Goal: Check status: Check status

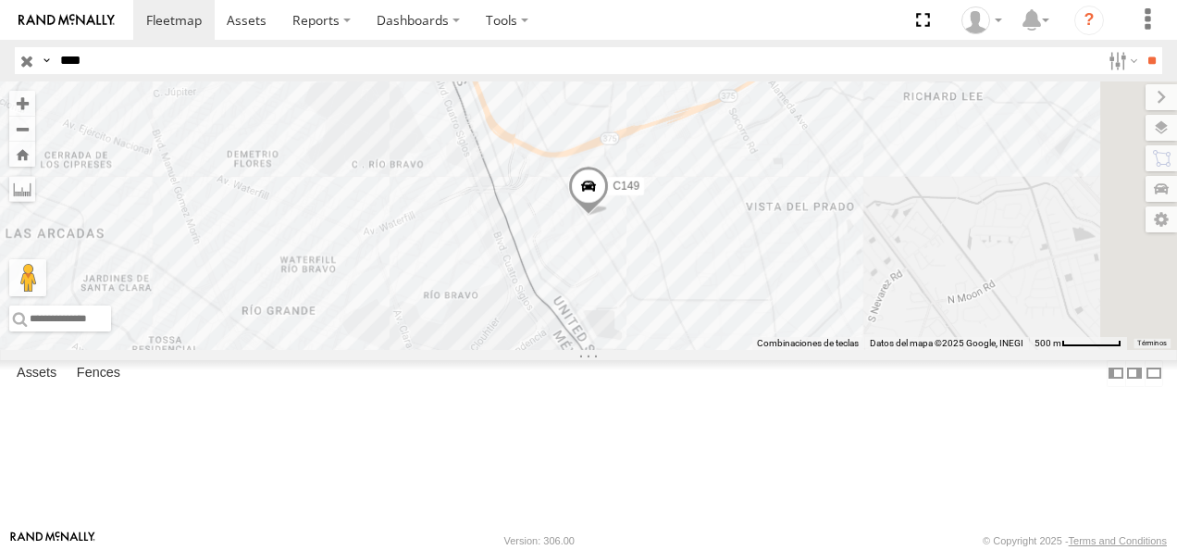
click at [1141, 47] on input "**" at bounding box center [1151, 60] width 21 height 27
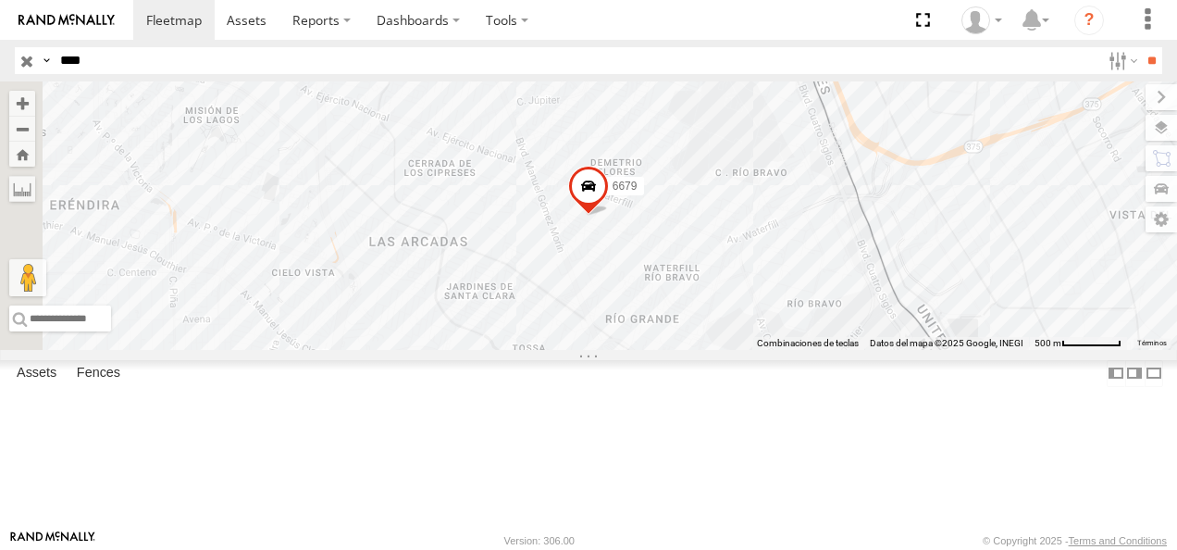
drag, startPoint x: 96, startPoint y: 61, endPoint x: 0, endPoint y: 59, distance: 96.2
click at [0, 59] on header "Search Query Asset ID Asset Label Registration Manufacturer Model VIN Job ID" at bounding box center [588, 61] width 1177 height 42
type input "****"
click at [1141, 47] on input "**" at bounding box center [1151, 60] width 21 height 27
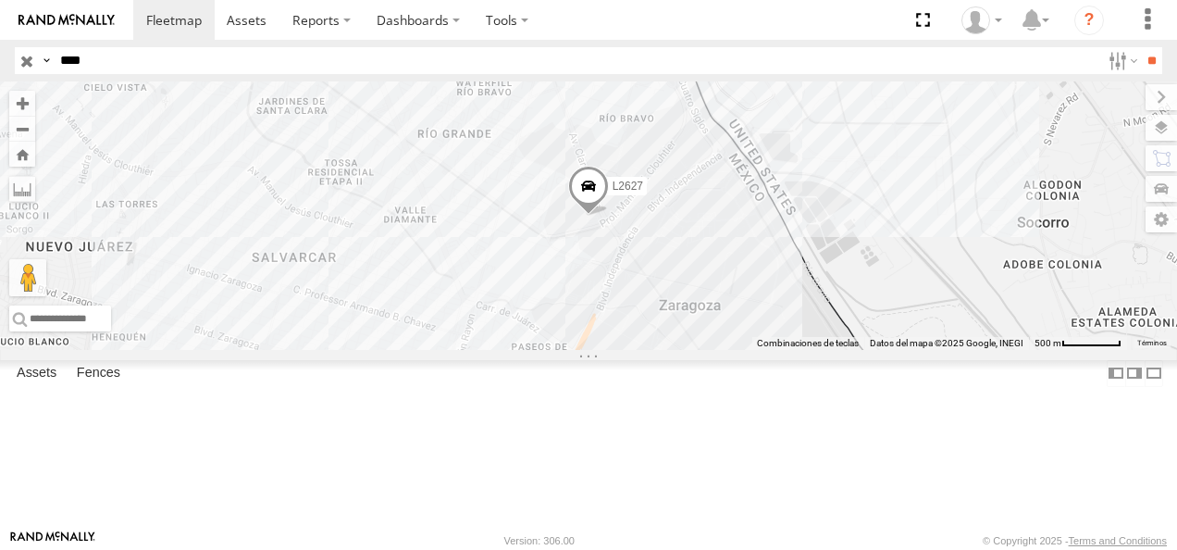
click at [0, 0] on div "FLEX NORTE" at bounding box center [0, 0] width 0 height 0
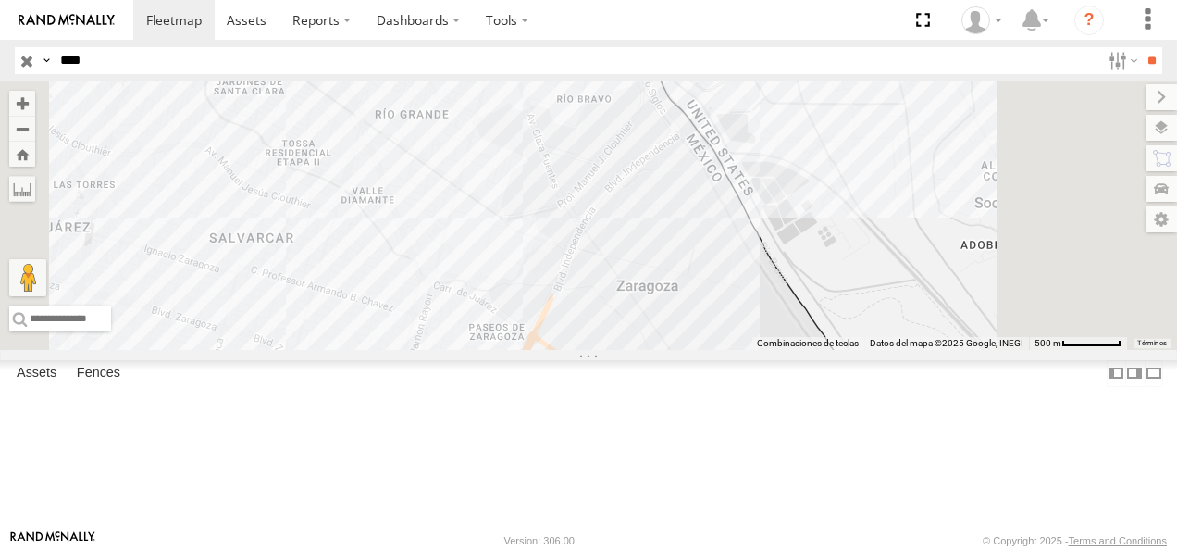
click at [0, 0] on div "Asset Current Location" at bounding box center [0, 0] width 0 height 0
click at [0, 0] on div "L2627" at bounding box center [0, 0] width 0 height 0
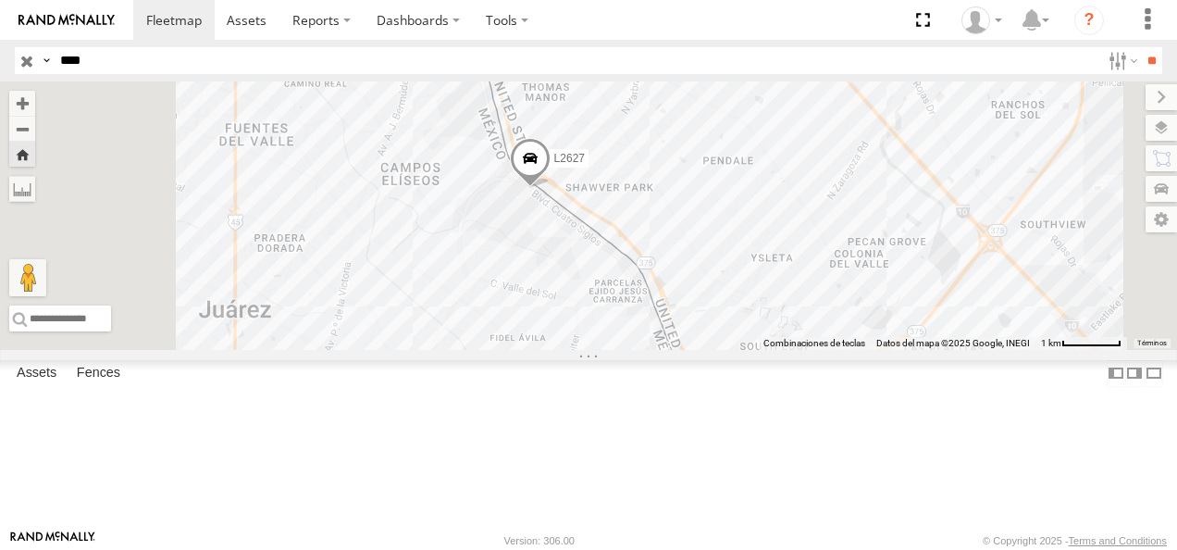
drag, startPoint x: 694, startPoint y: 301, endPoint x: 733, endPoint y: 343, distance: 57.6
click at [733, 343] on div "L2627" at bounding box center [588, 215] width 1177 height 268
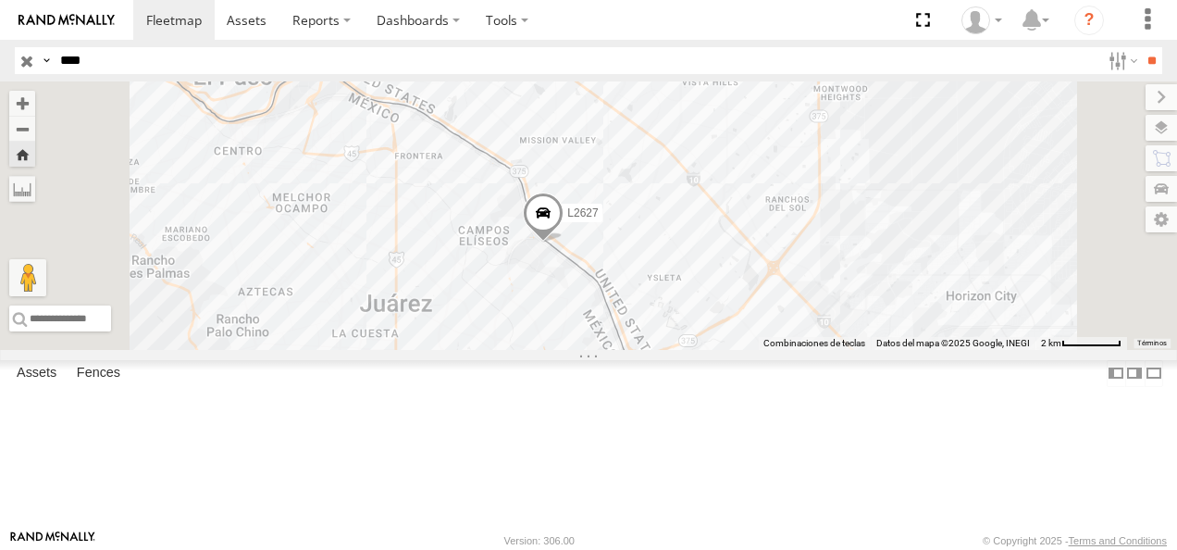
drag, startPoint x: 692, startPoint y: 284, endPoint x: 694, endPoint y: 333, distance: 49.1
click at [694, 333] on div "L2627" at bounding box center [588, 215] width 1177 height 268
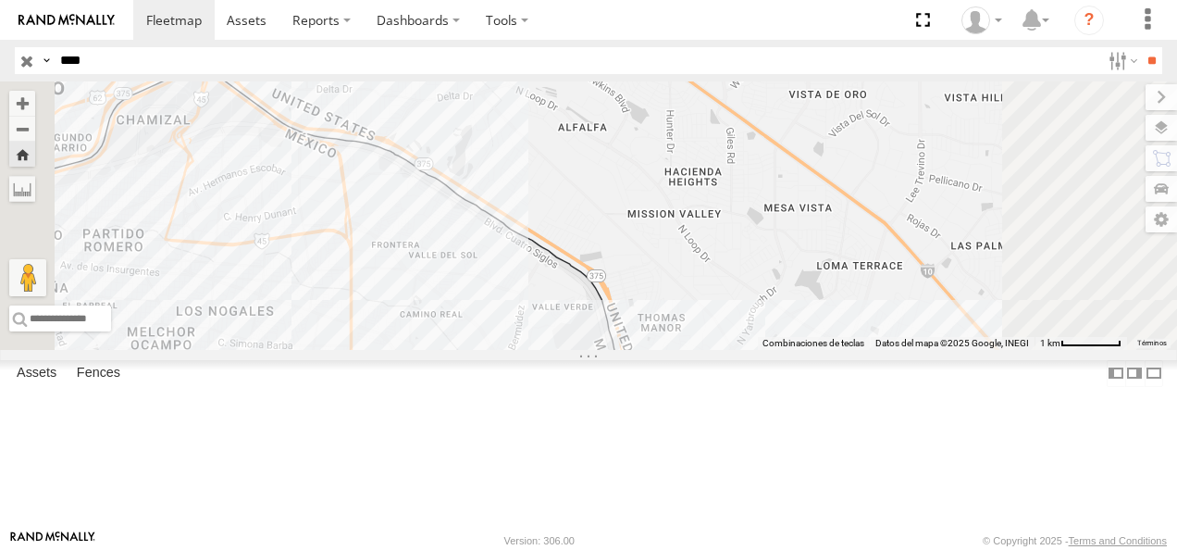
drag, startPoint x: 682, startPoint y: 366, endPoint x: 674, endPoint y: 410, distance: 44.3
click at [674, 350] on div "L2627" at bounding box center [588, 215] width 1177 height 268
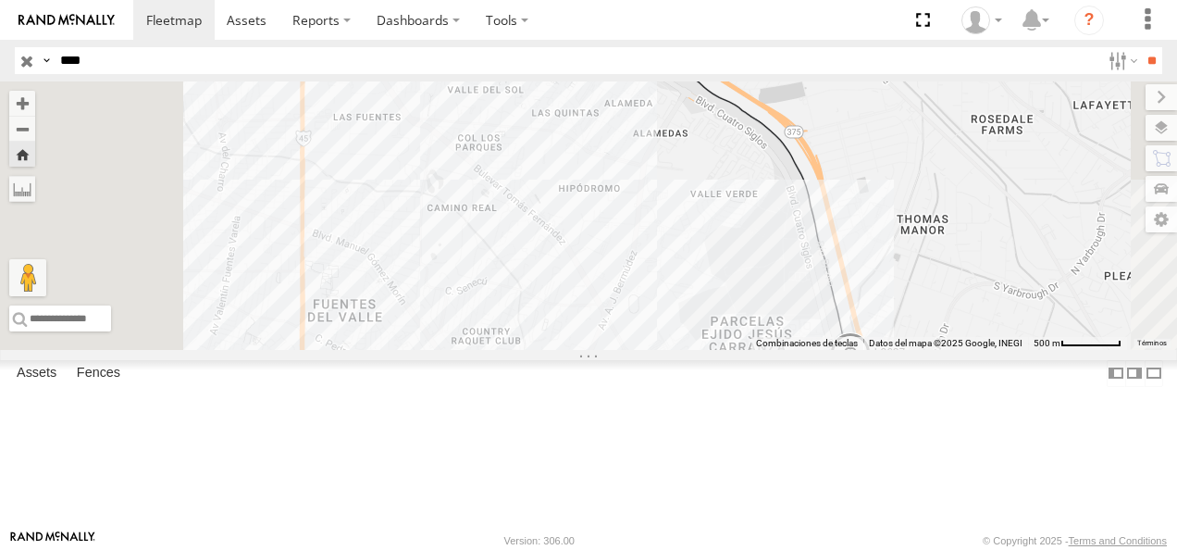
drag, startPoint x: 674, startPoint y: 410, endPoint x: 720, endPoint y: 310, distance: 110.1
click at [720, 310] on div "L2627" at bounding box center [588, 215] width 1177 height 268
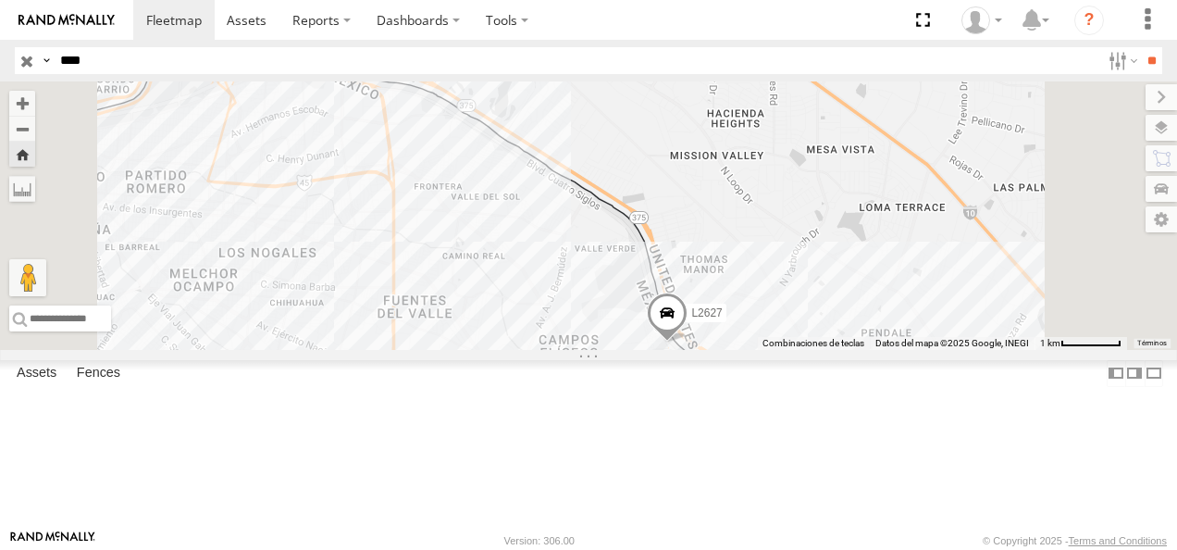
click at [723, 350] on div "L2627" at bounding box center [588, 215] width 1177 height 268
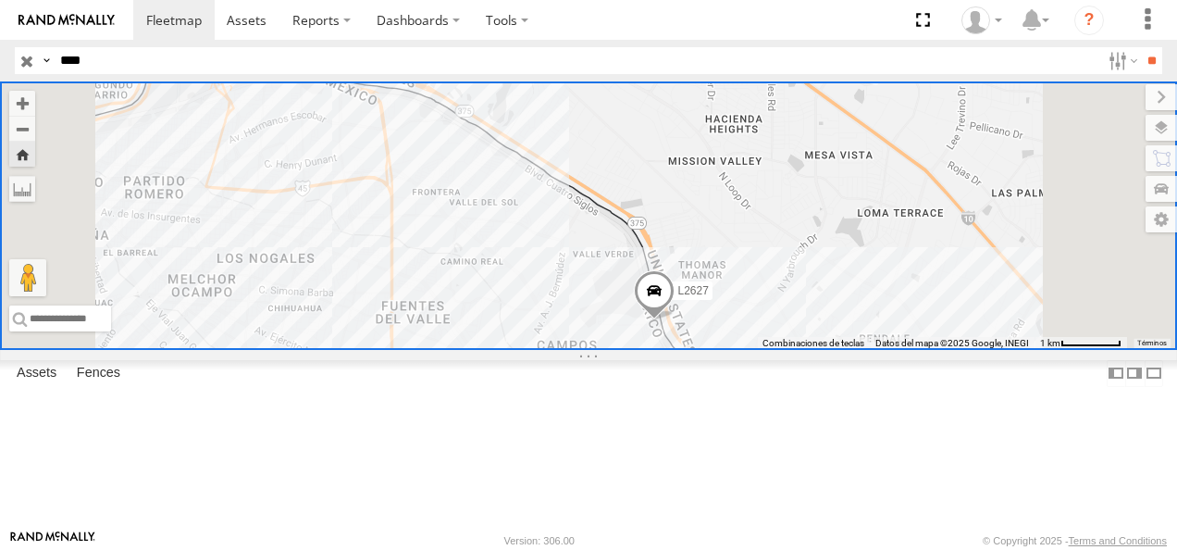
drag, startPoint x: 268, startPoint y: 282, endPoint x: 475, endPoint y: 69, distance: 296.4
click at [0, 0] on div "L2627 FLEX NORTE Boulevard [PERSON_NAME] [PERSON_NAME] 31.69821 -106.35303 Video" at bounding box center [0, 0] width 0 height 0
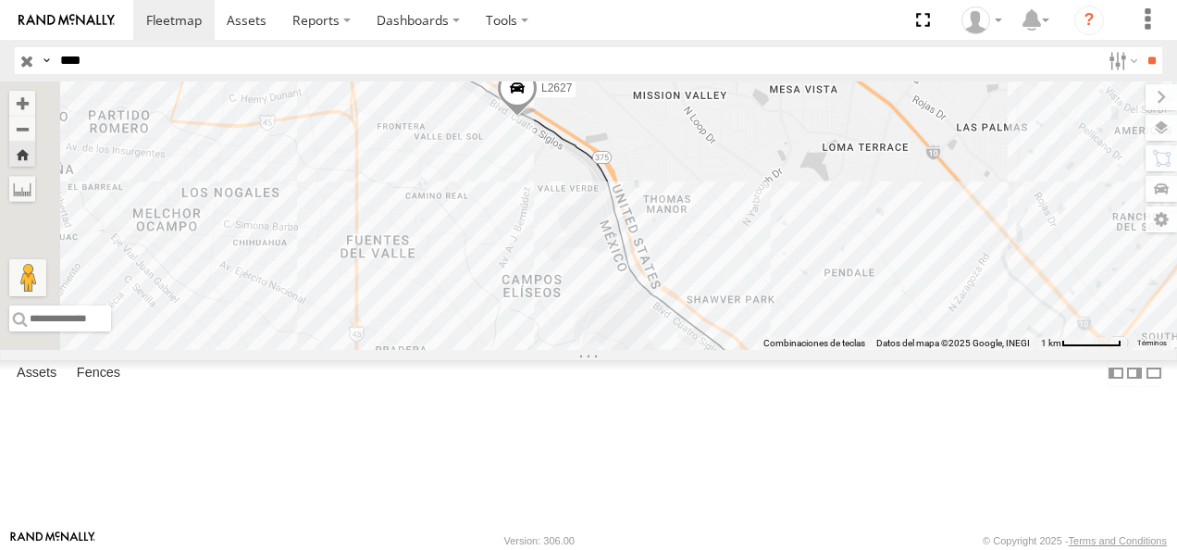
drag, startPoint x: 607, startPoint y: 154, endPoint x: 781, endPoint y: 318, distance: 239.6
click at [781, 318] on div "L2627" at bounding box center [588, 215] width 1177 height 268
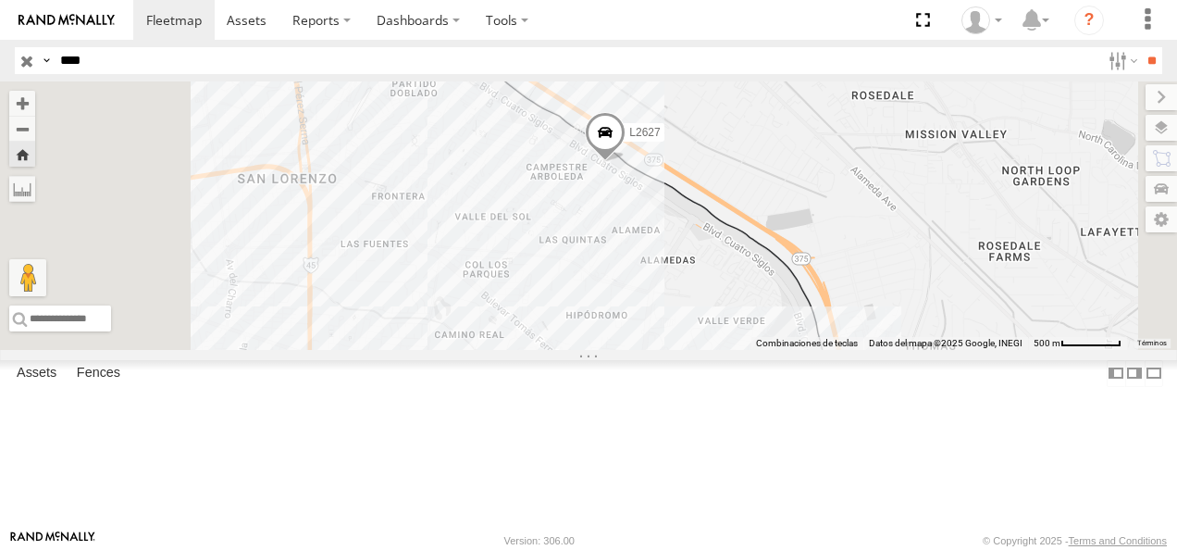
drag, startPoint x: 752, startPoint y: 266, endPoint x: 780, endPoint y: 366, distance: 104.6
click at [780, 350] on div "L2627" at bounding box center [588, 215] width 1177 height 268
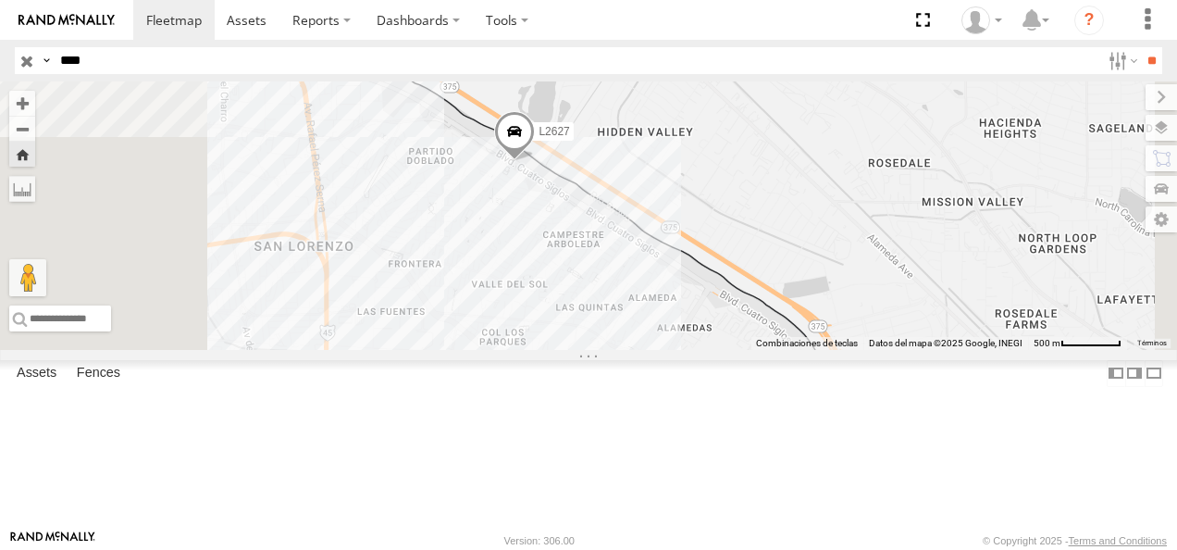
click at [906, 137] on div "L2627" at bounding box center [588, 215] width 1177 height 268
drag, startPoint x: 111, startPoint y: 55, endPoint x: 58, endPoint y: 62, distance: 53.3
click at [58, 62] on input "****" at bounding box center [576, 60] width 1047 height 27
